Goal: Check status: Check status

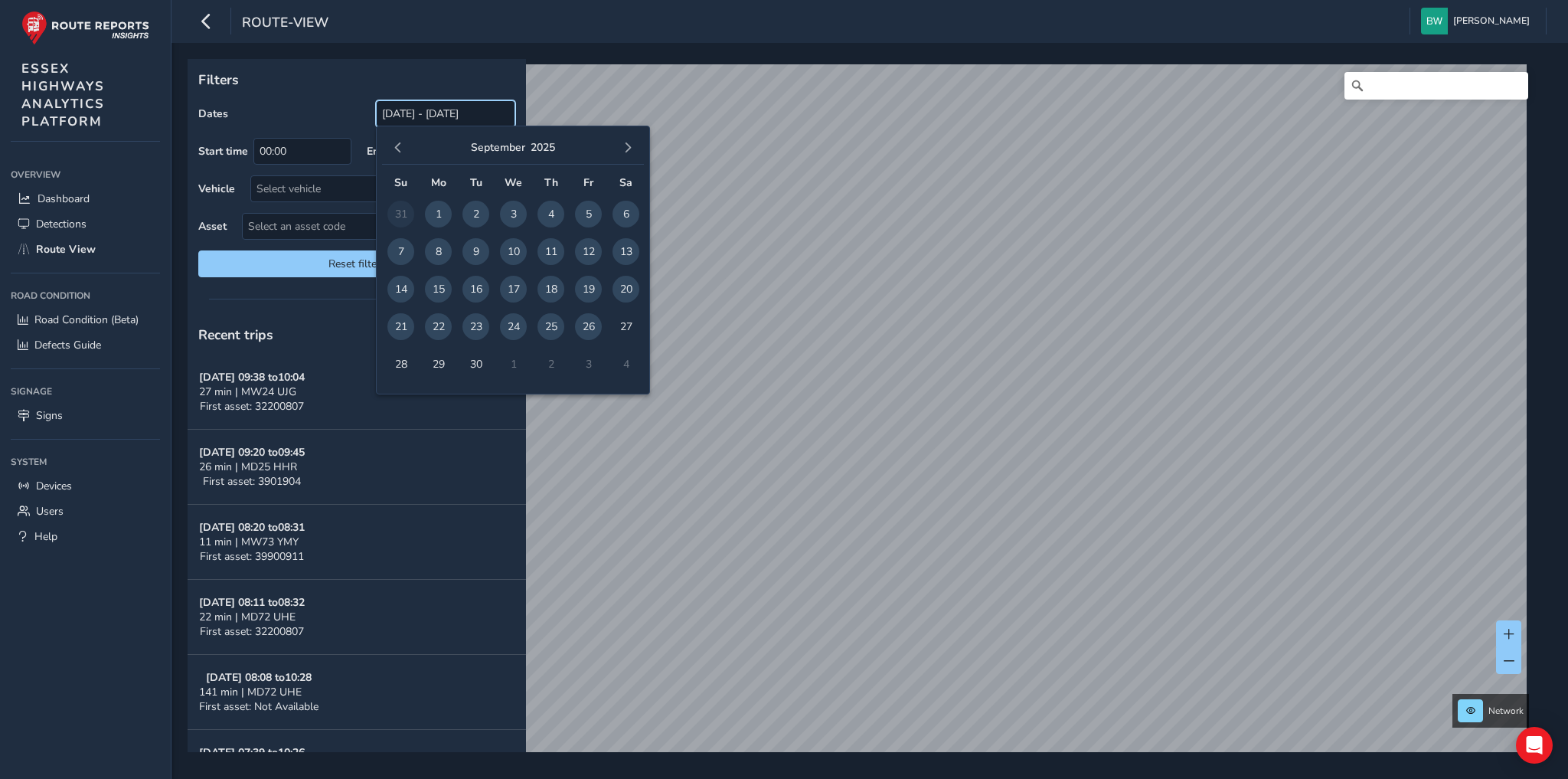
click at [406, 110] on input "[DATE] - [DATE]" at bounding box center [446, 114] width 139 height 27
click at [400, 143] on span "button" at bounding box center [398, 148] width 11 height 11
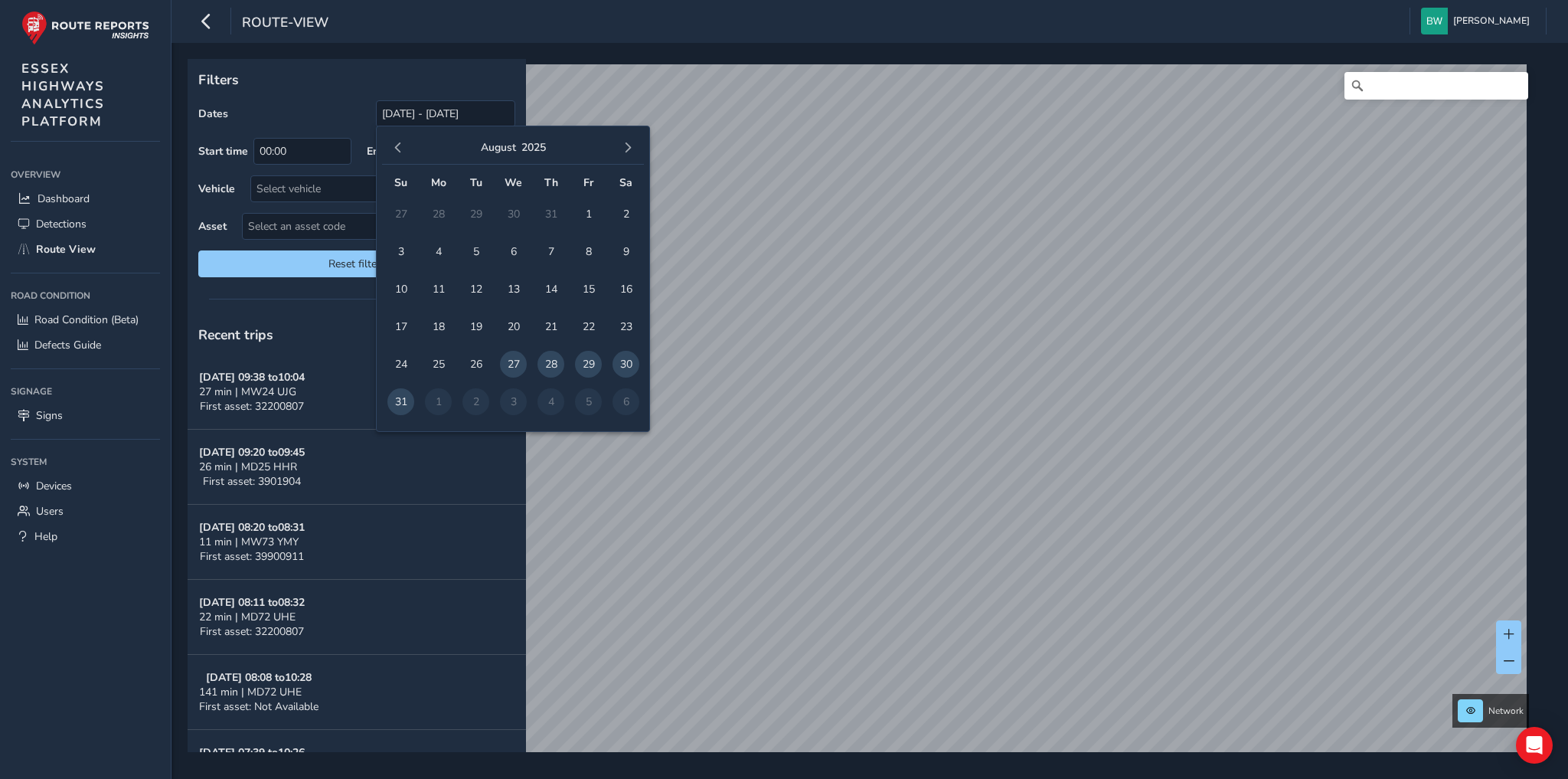
click at [400, 143] on span "button" at bounding box center [398, 148] width 11 height 11
click at [476, 208] on span "1" at bounding box center [476, 214] width 27 height 27
click at [631, 147] on span "button" at bounding box center [628, 148] width 11 height 11
click at [593, 319] on span "26" at bounding box center [588, 327] width 27 height 27
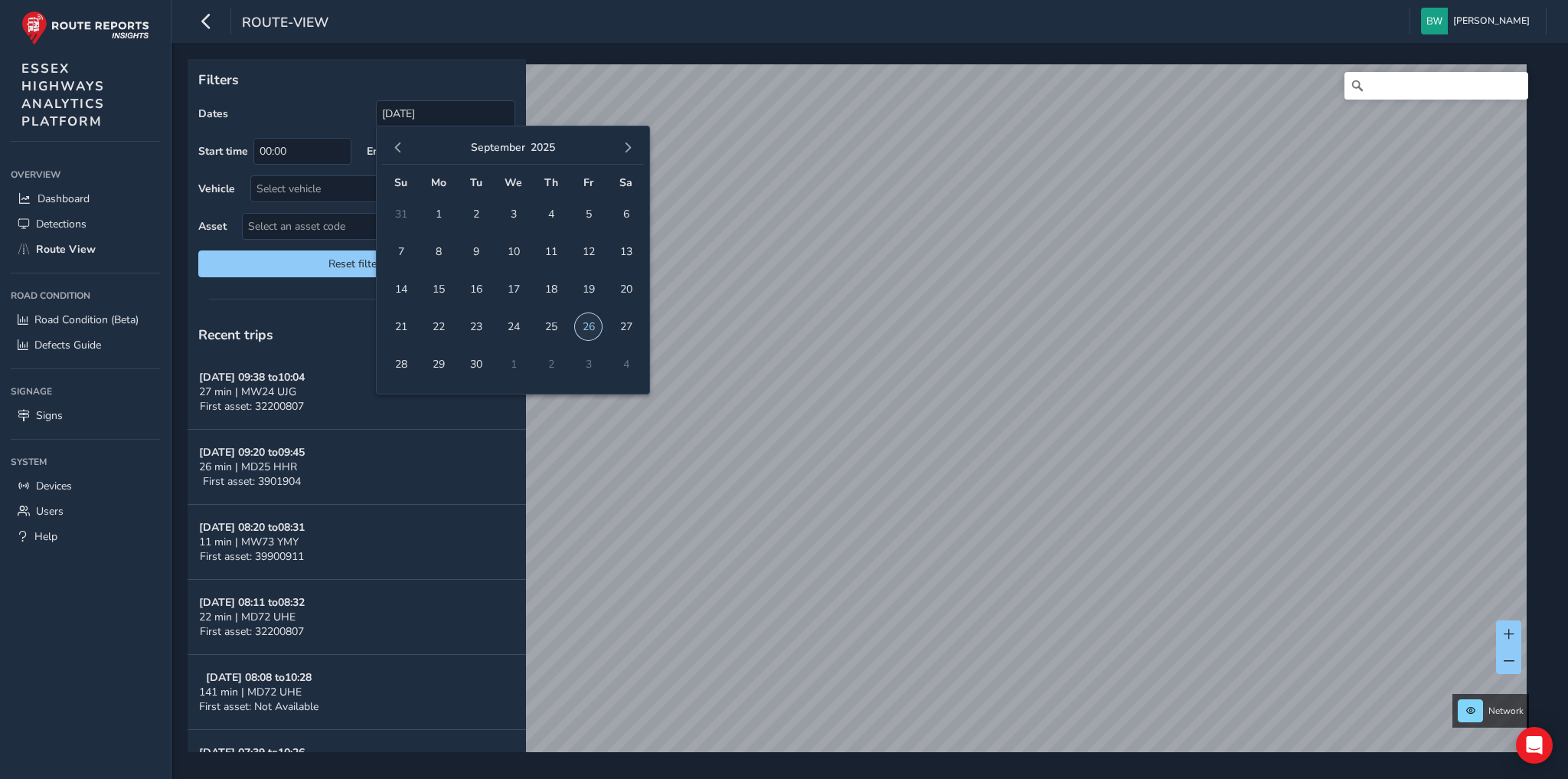
type input "01/07/2025 - 26/09/2025"
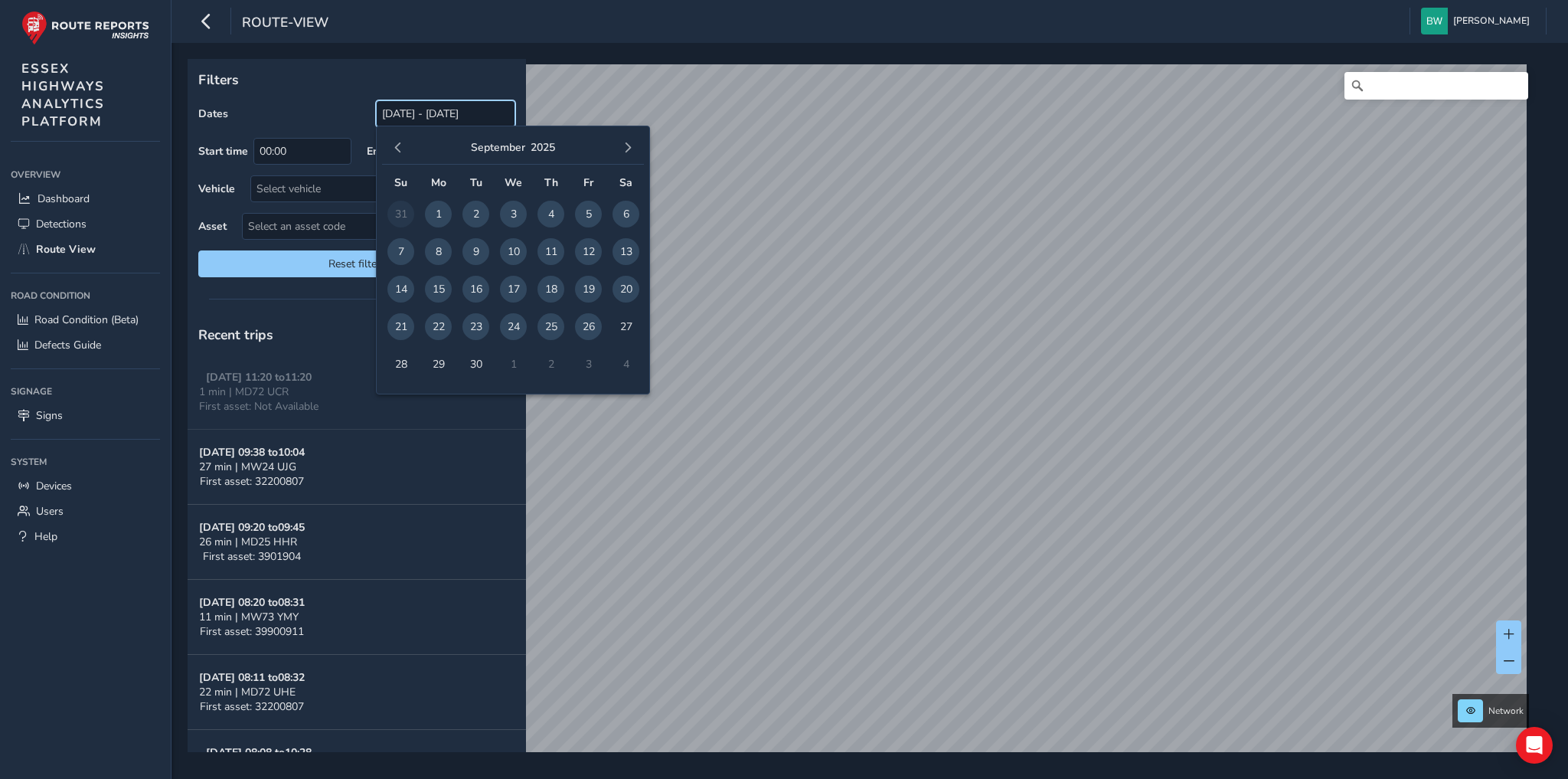
click at [407, 115] on input "[DATE] - [DATE]" at bounding box center [446, 114] width 139 height 27
click at [392, 147] on button "button" at bounding box center [397, 147] width 21 height 21
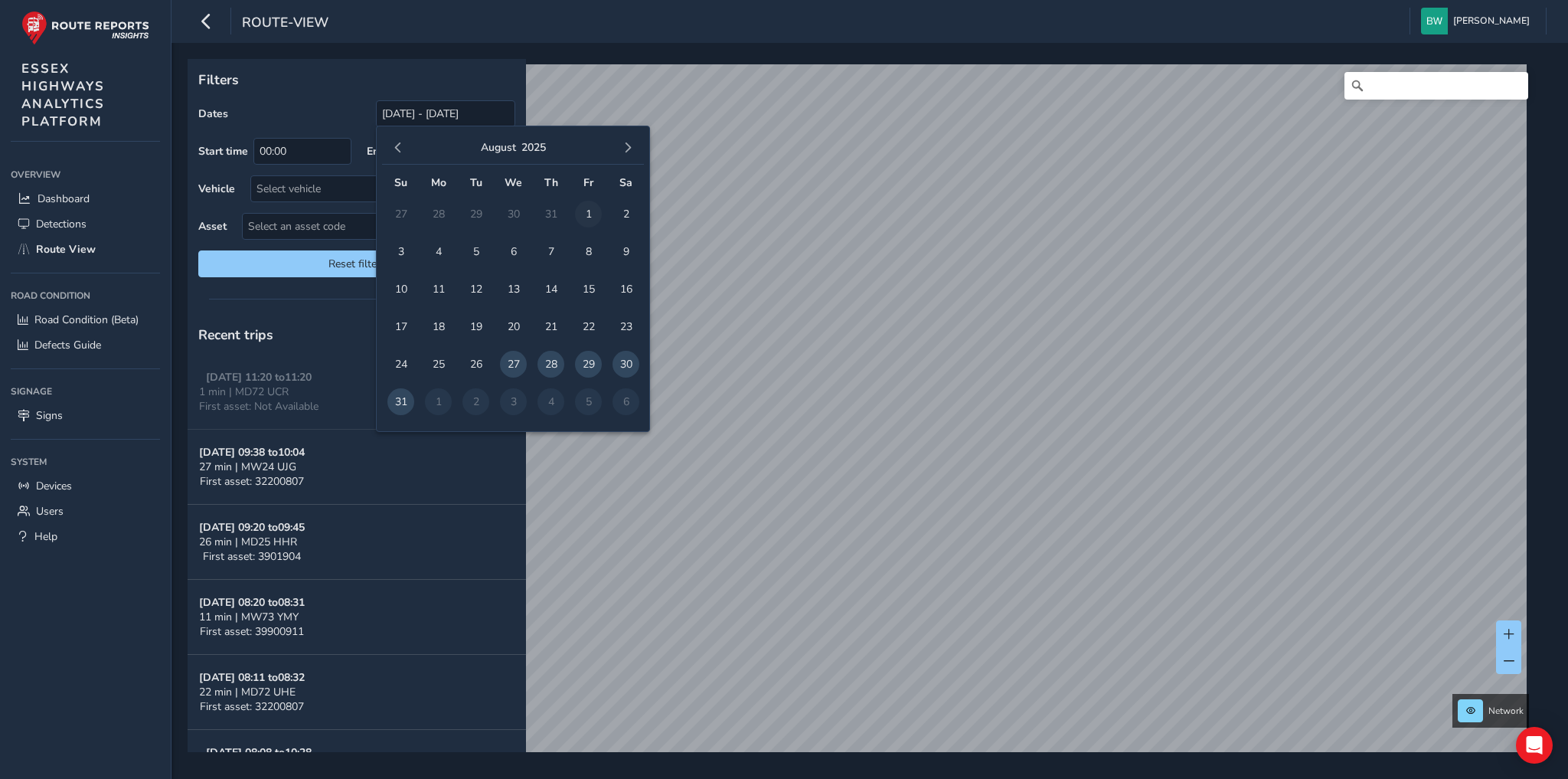
click at [585, 213] on span "1" at bounding box center [588, 214] width 27 height 27
click at [625, 147] on span "button" at bounding box center [628, 148] width 11 height 11
click at [584, 330] on span "26" at bounding box center [588, 327] width 27 height 27
type input "[DATE] - [DATE]"
